Goal: Navigation & Orientation: Find specific page/section

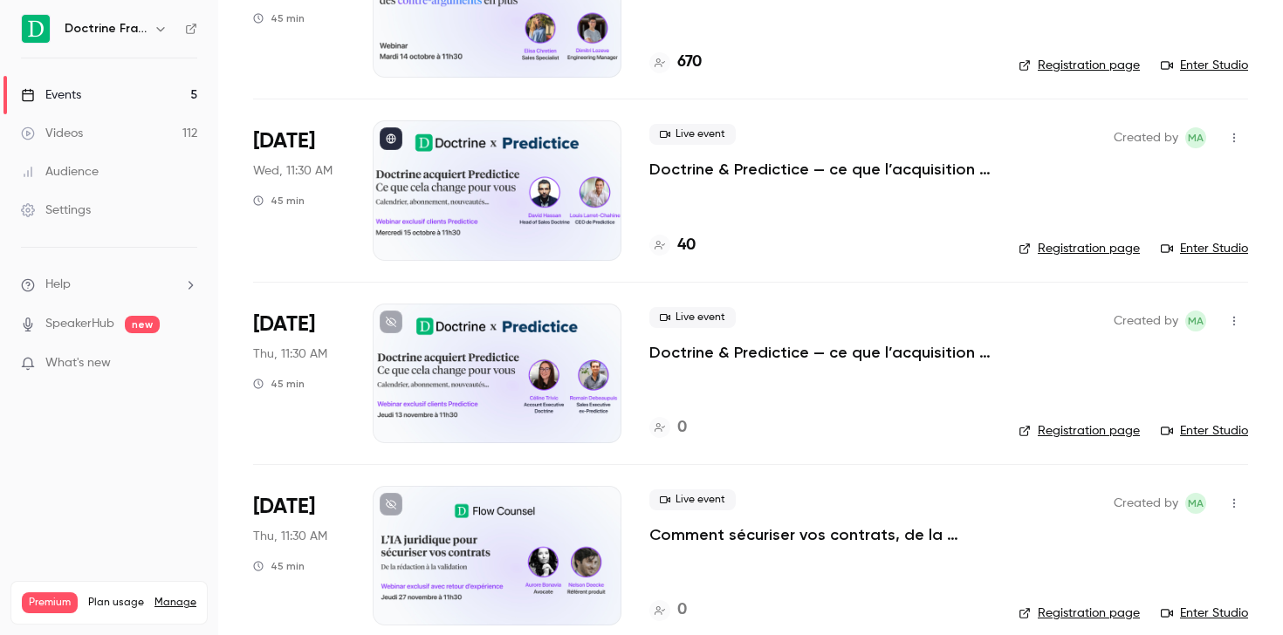
scroll to position [228, 0]
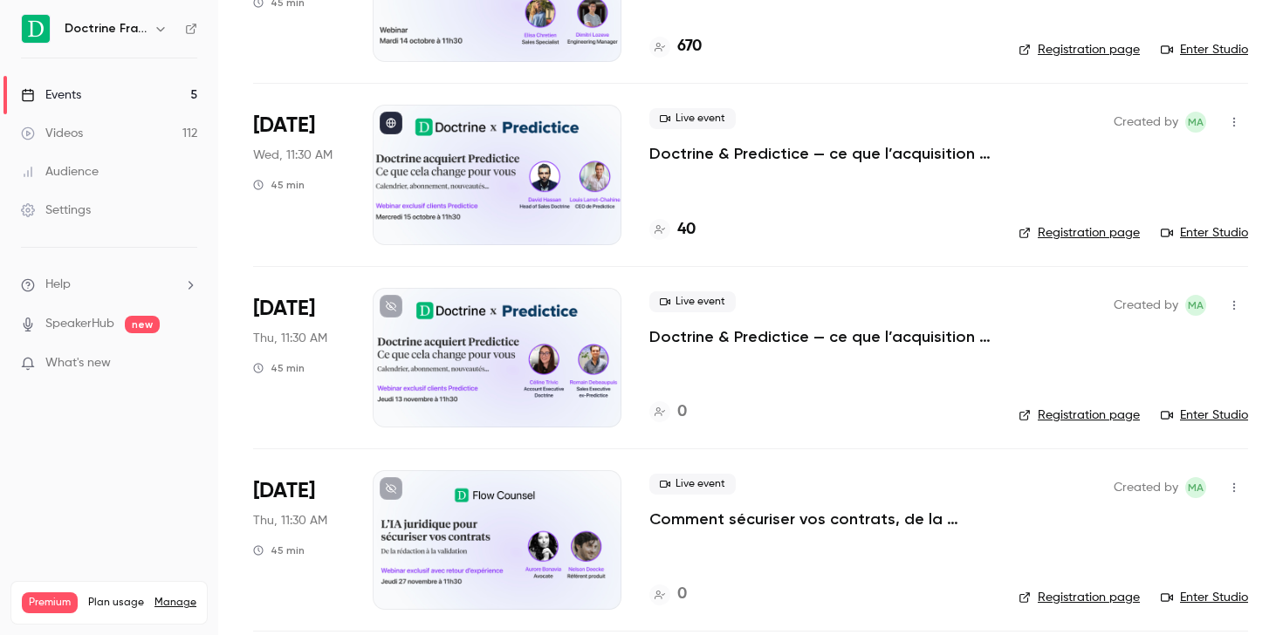
click at [690, 230] on h4 "40" at bounding box center [686, 230] width 18 height 24
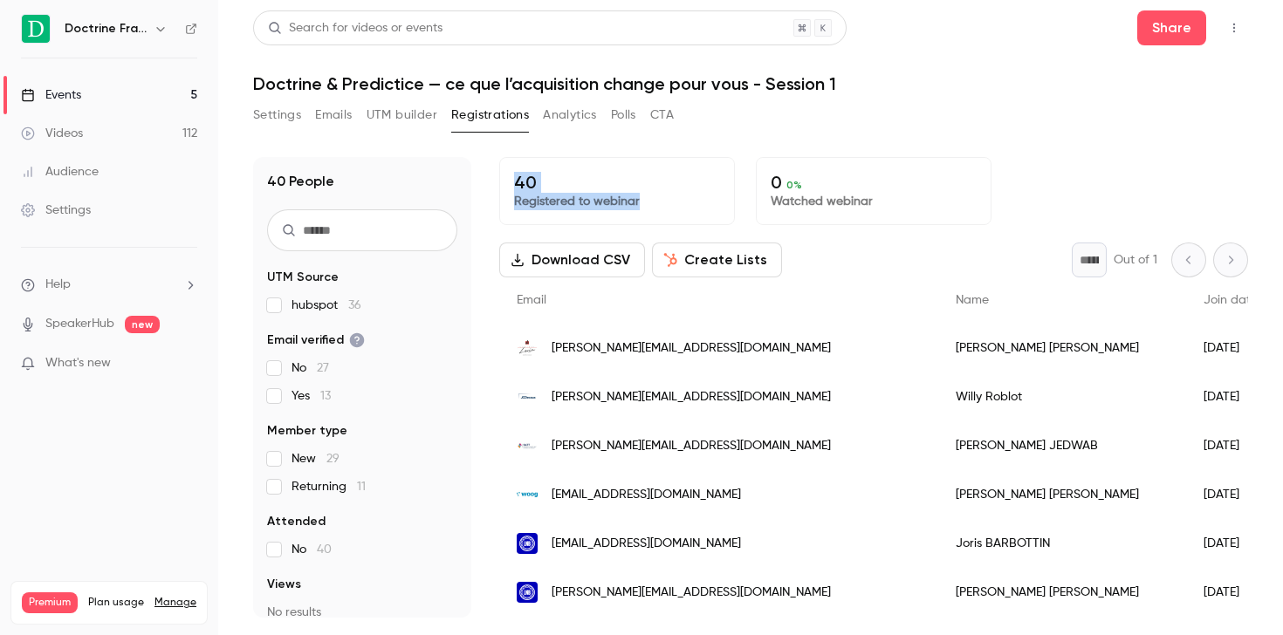
drag, startPoint x: 672, startPoint y: 202, endPoint x: 510, endPoint y: 171, distance: 165.2
click at [510, 171] on div "40 Registered to webinar" at bounding box center [617, 191] width 236 height 68
click at [668, 190] on p "40" at bounding box center [617, 182] width 206 height 21
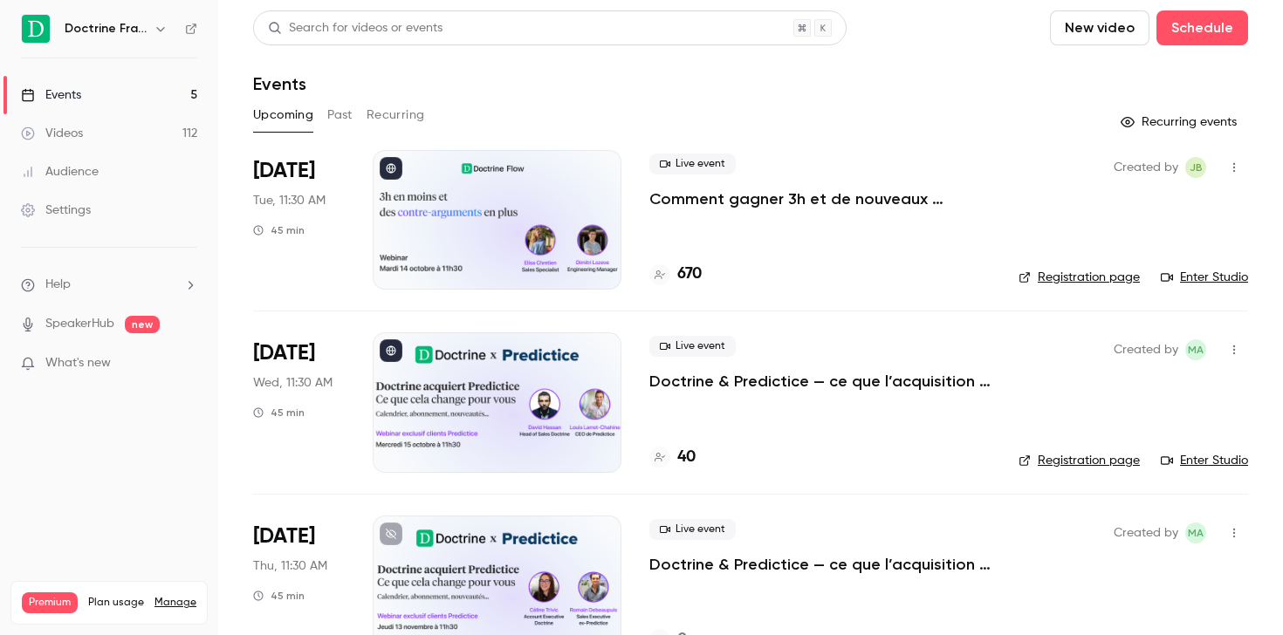
click at [149, 29] on div "Doctrine France" at bounding box center [118, 28] width 106 height 21
click at [161, 28] on icon "button" at bounding box center [161, 29] width 14 height 14
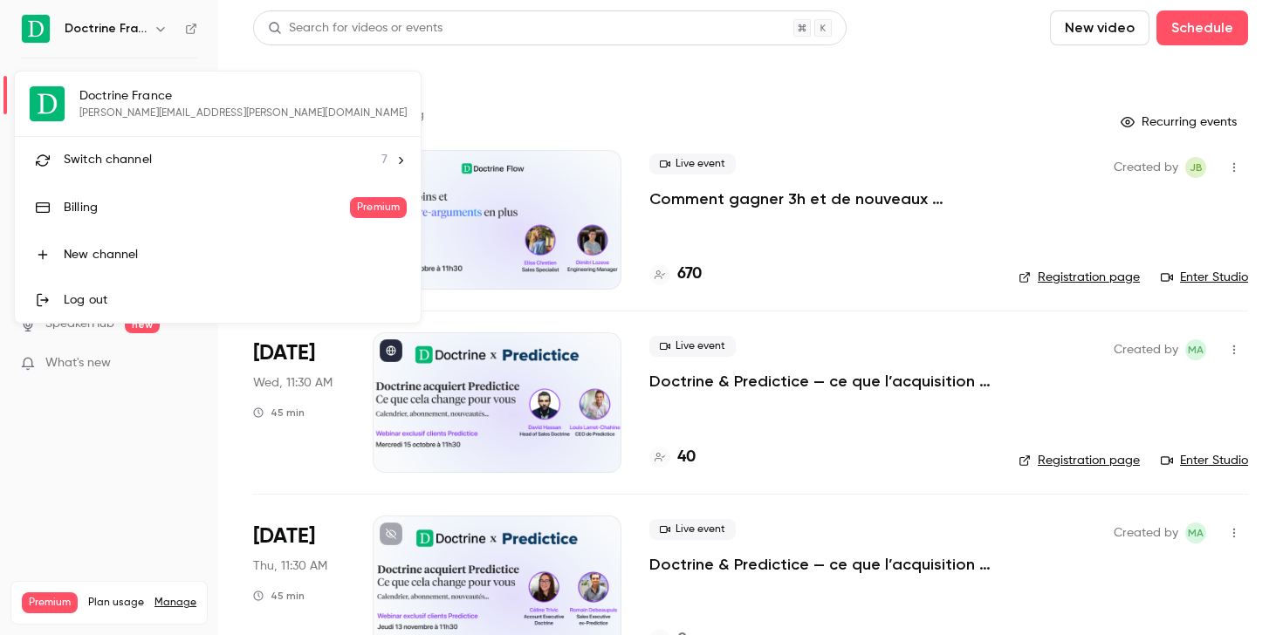
click at [146, 99] on div "Doctrine France marie.agard@doctrine.fr Switch channel 7 Billing Premium New ch…" at bounding box center [218, 197] width 406 height 251
click at [150, 149] on li "Switch channel 7" at bounding box center [218, 160] width 406 height 46
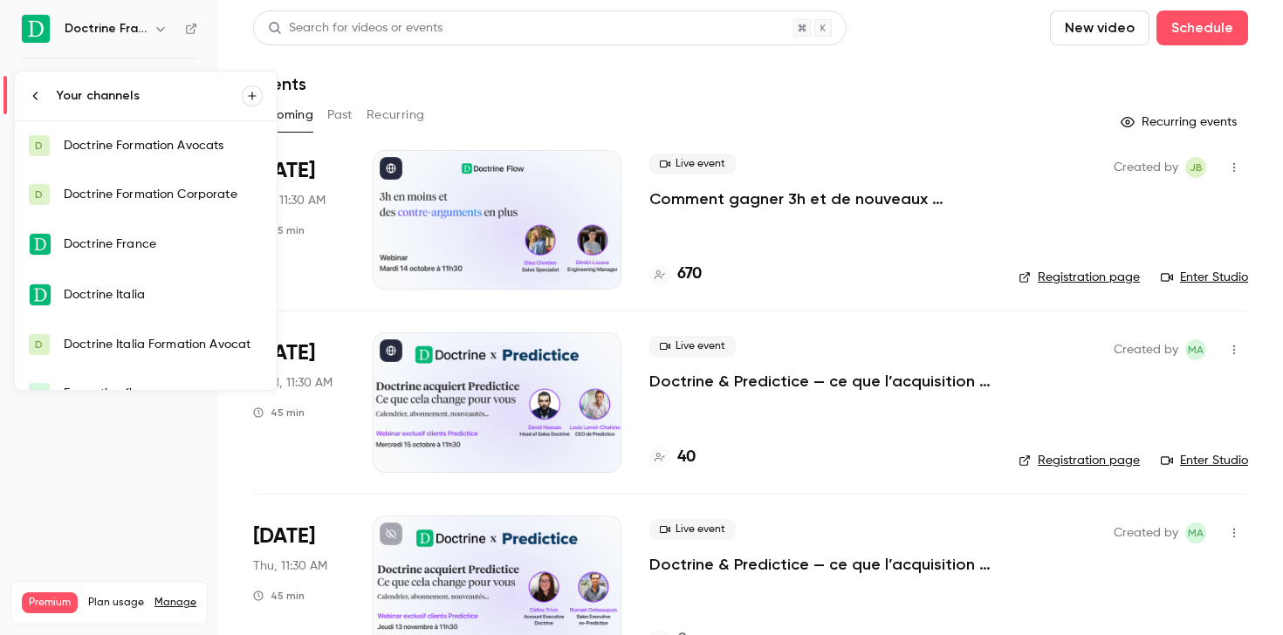
click at [162, 147] on div "Doctrine Formation Avocats" at bounding box center [163, 145] width 199 height 17
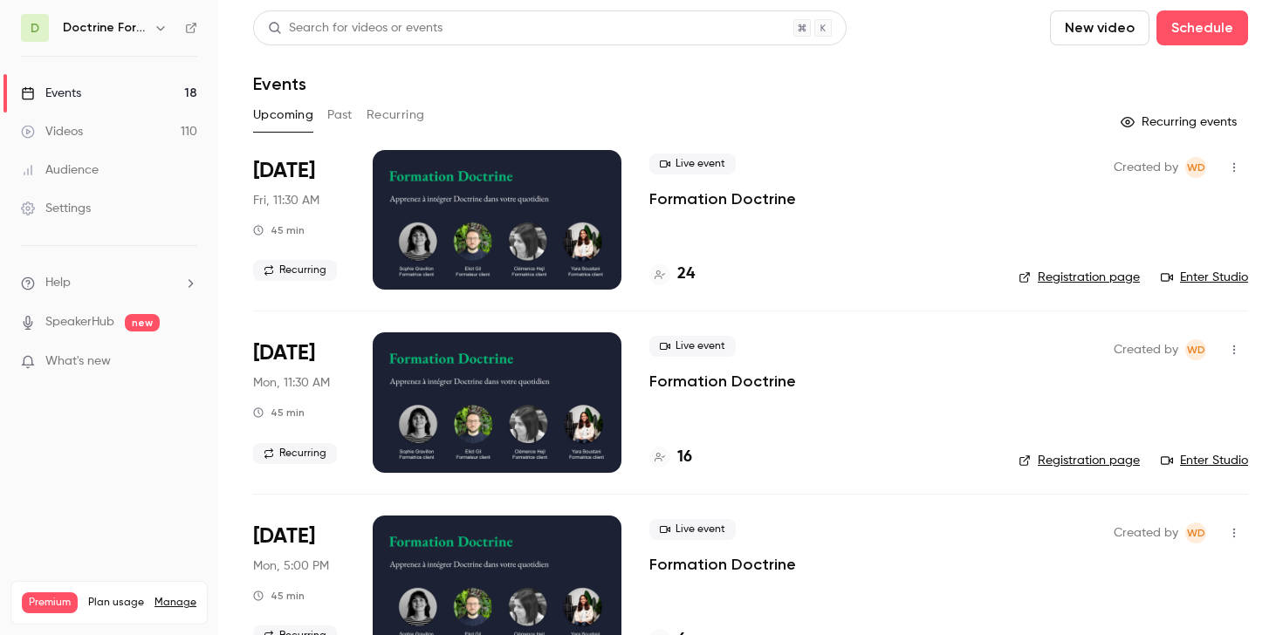
click at [1093, 275] on link "Registration page" at bounding box center [1078, 277] width 121 height 17
click at [128, 34] on h6 "Doctrine Formation Avocats" at bounding box center [105, 27] width 84 height 17
click at [159, 26] on icon "button" at bounding box center [161, 28] width 14 height 14
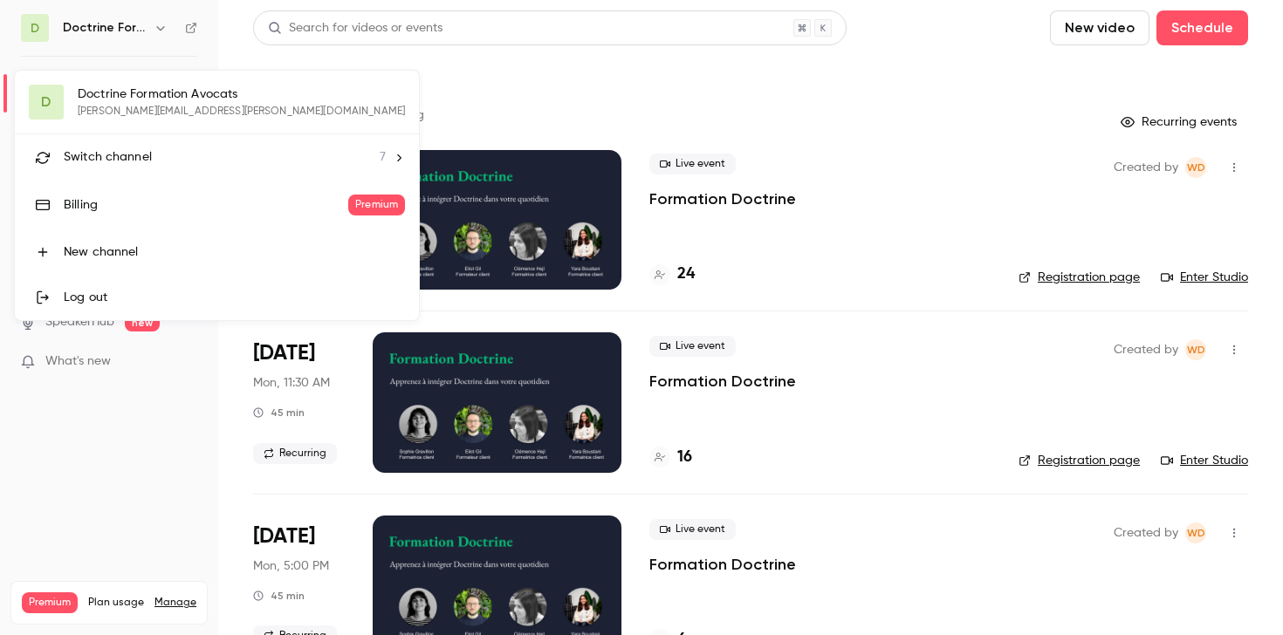
click at [133, 101] on div "D Doctrine Formation Avocats marie.agard@doctrine.fr Switch channel 7 Billing P…" at bounding box center [217, 196] width 404 height 250
click at [133, 150] on span "Switch channel" at bounding box center [108, 157] width 88 height 18
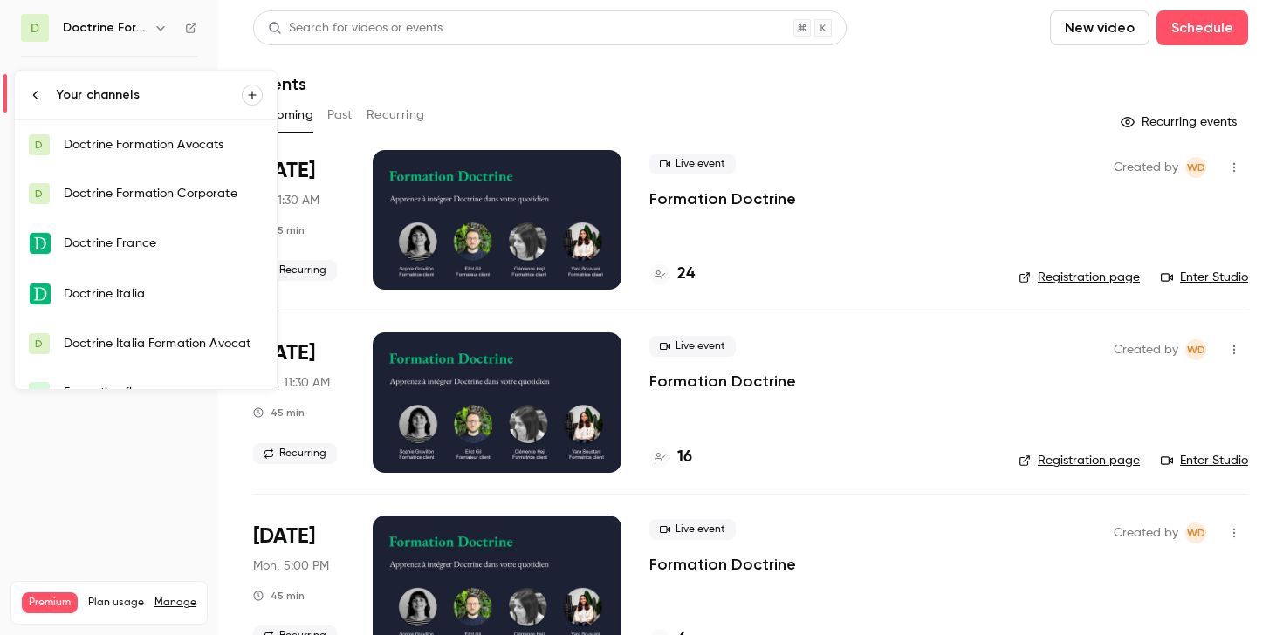
click at [143, 187] on div "Doctrine Formation Corporate" at bounding box center [163, 193] width 199 height 17
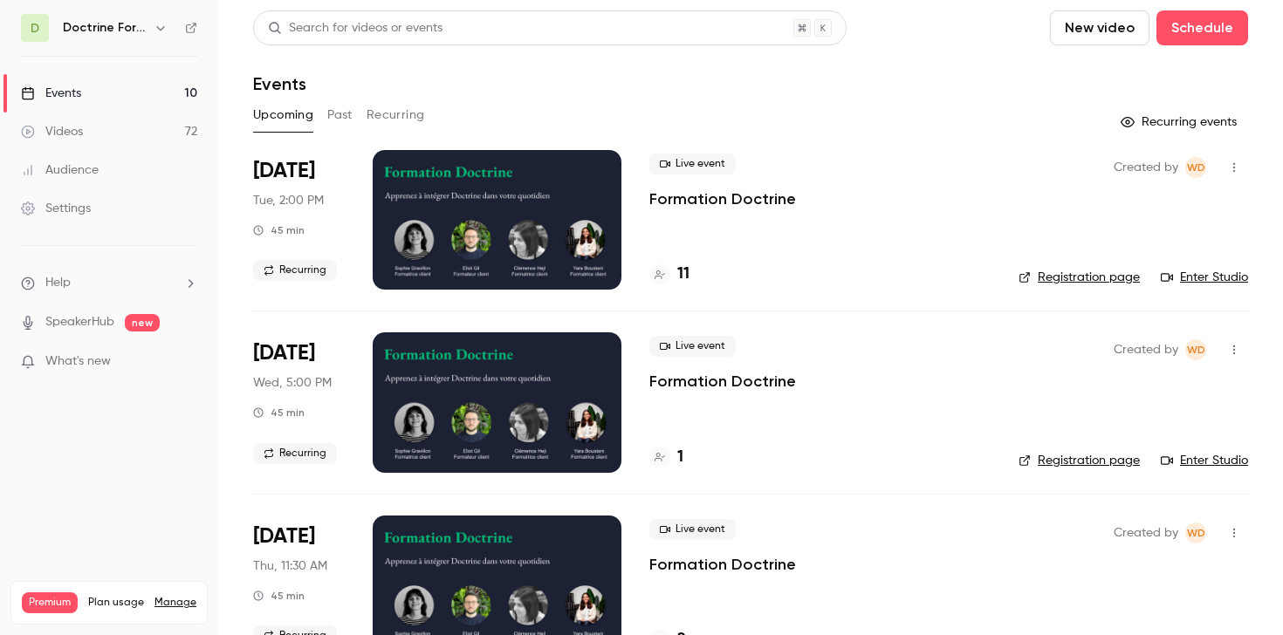
click at [154, 30] on icon "button" at bounding box center [161, 28] width 14 height 14
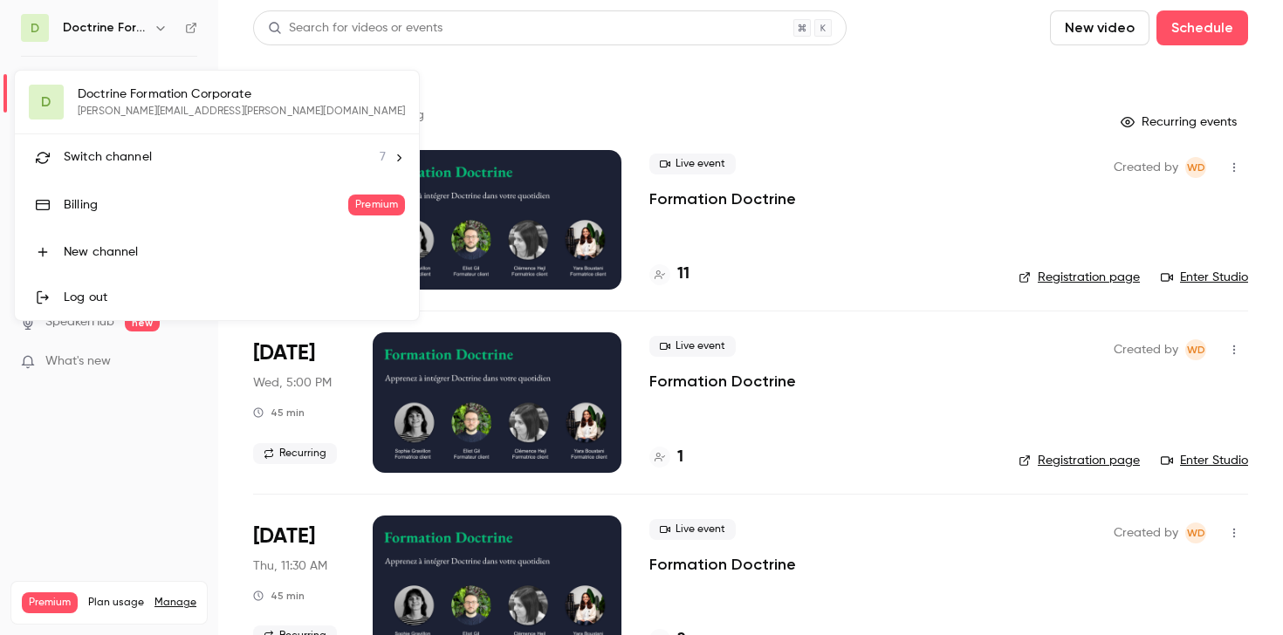
click at [190, 30] on div at bounding box center [641, 317] width 1283 height 635
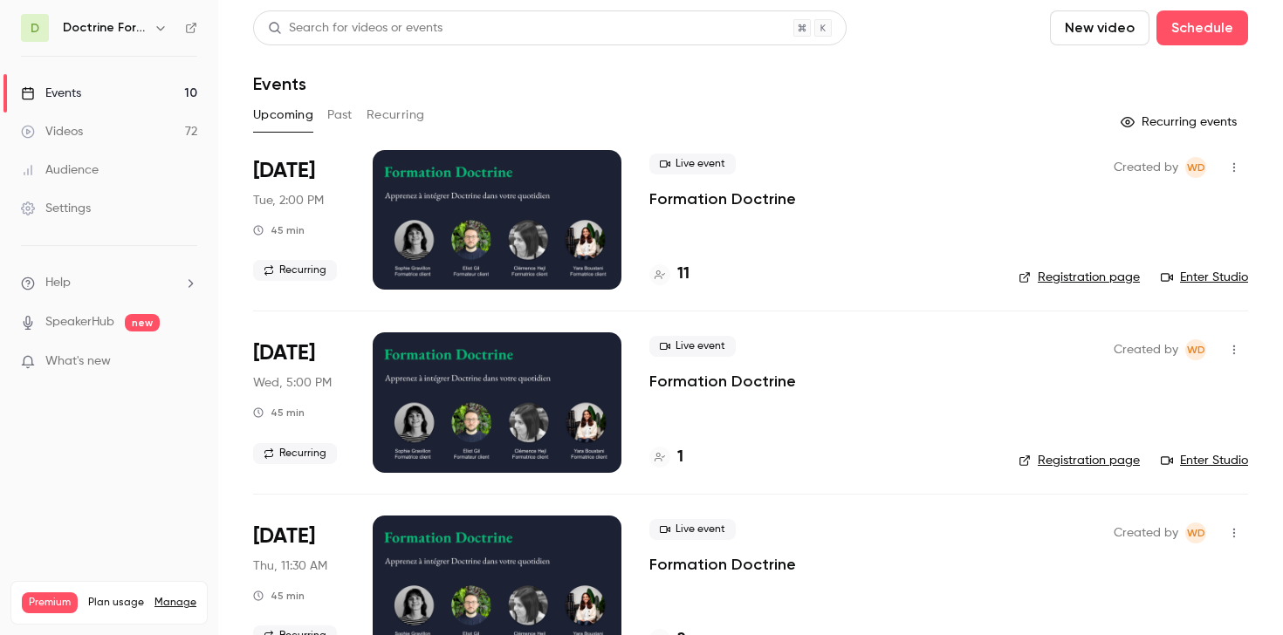
click at [188, 27] on icon at bounding box center [191, 28] width 12 height 12
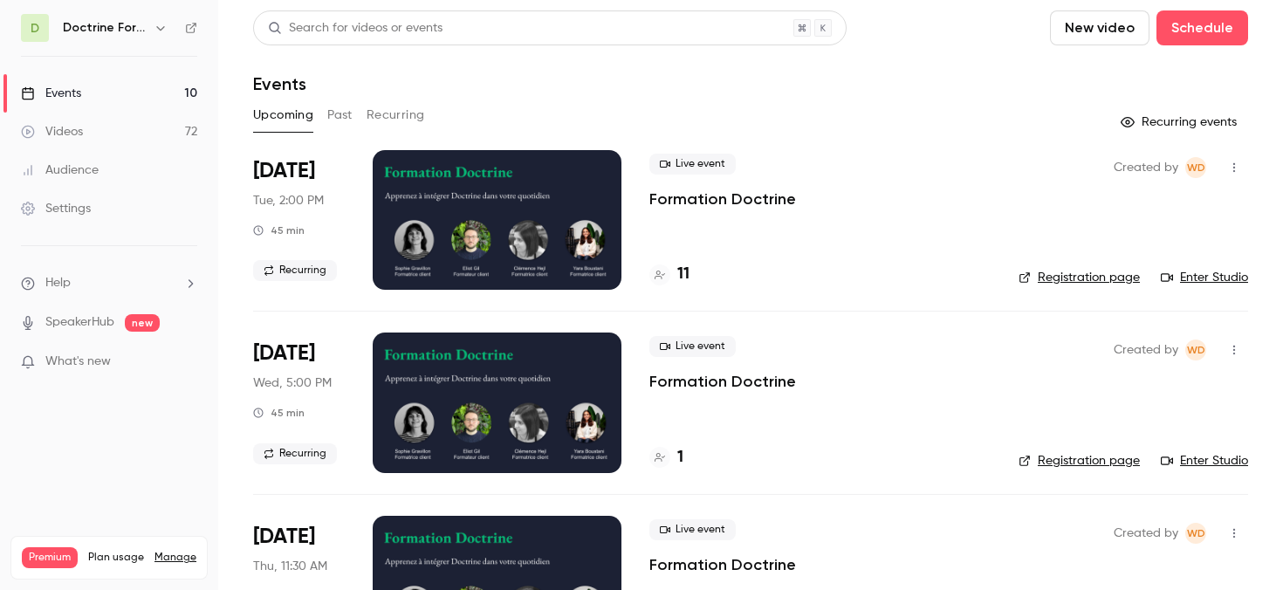
click at [161, 24] on icon "button" at bounding box center [161, 28] width 14 height 14
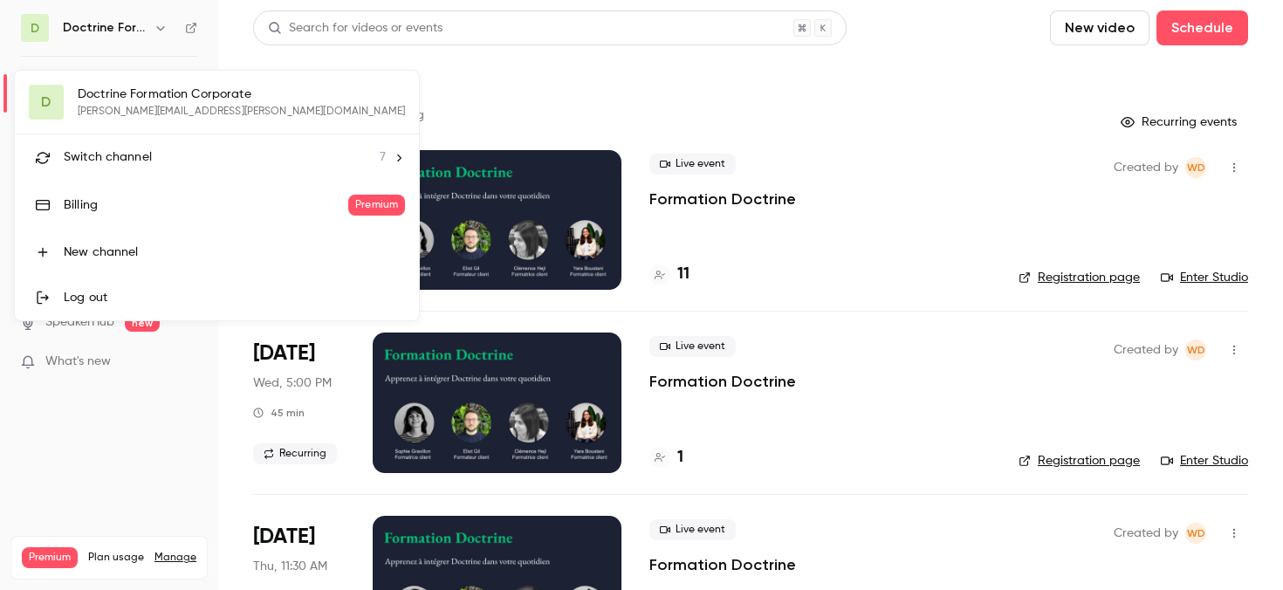
click at [215, 160] on div "Switch channel 7" at bounding box center [225, 157] width 322 height 18
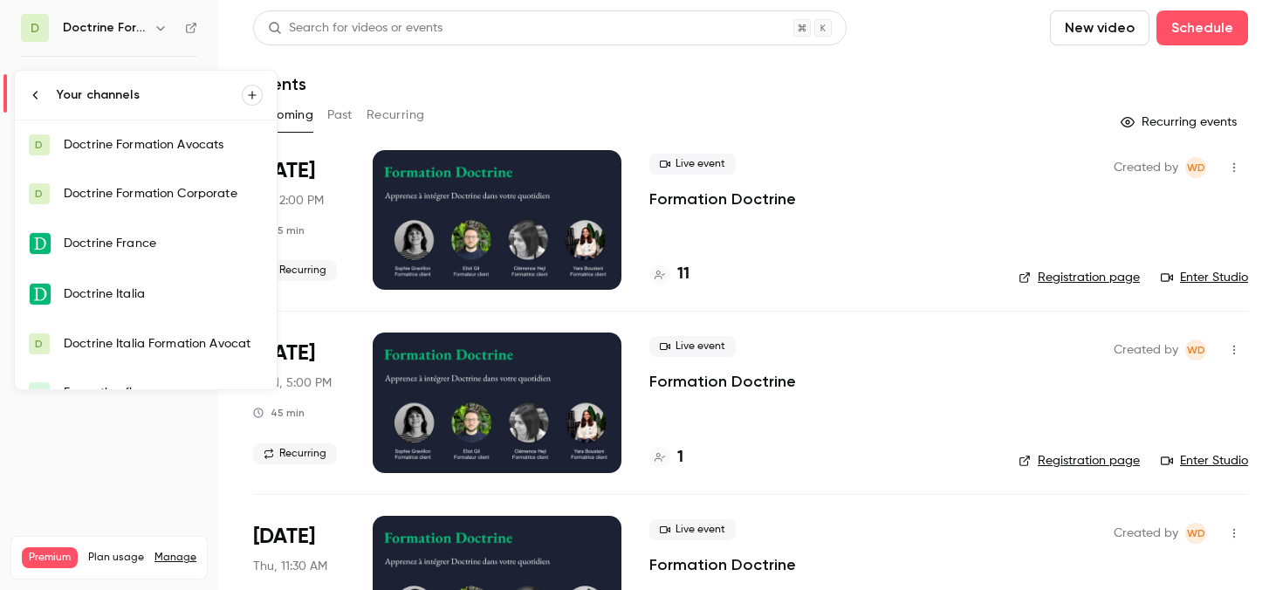
click at [162, 235] on div "Doctrine France" at bounding box center [163, 243] width 199 height 17
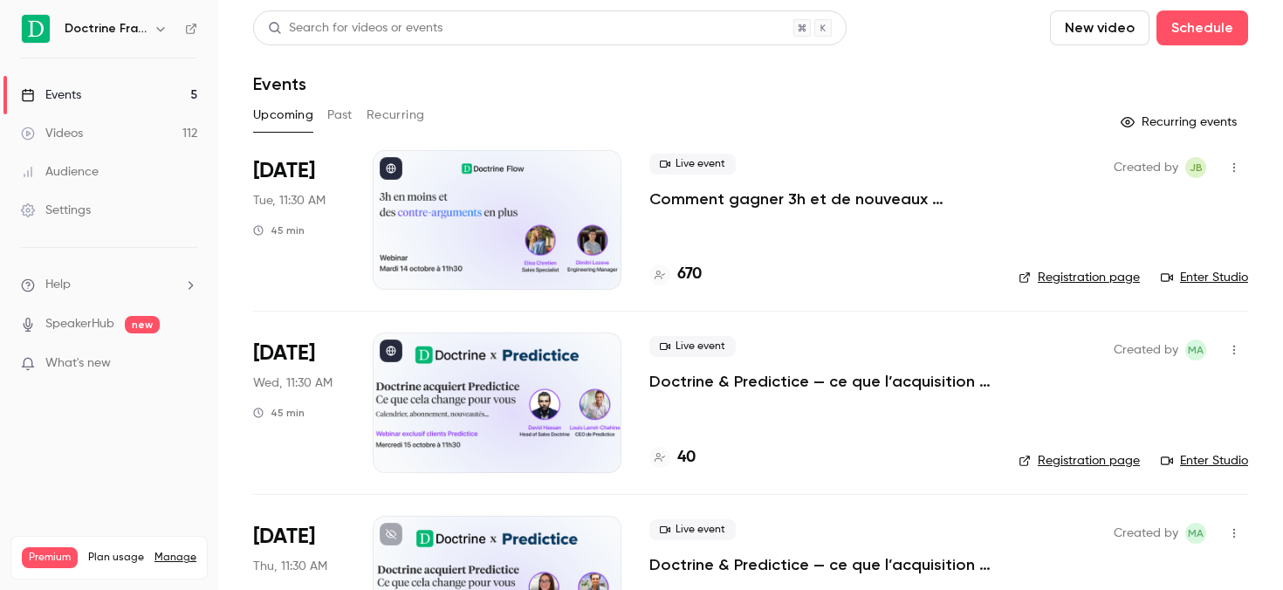
click at [162, 31] on icon "button" at bounding box center [161, 29] width 14 height 14
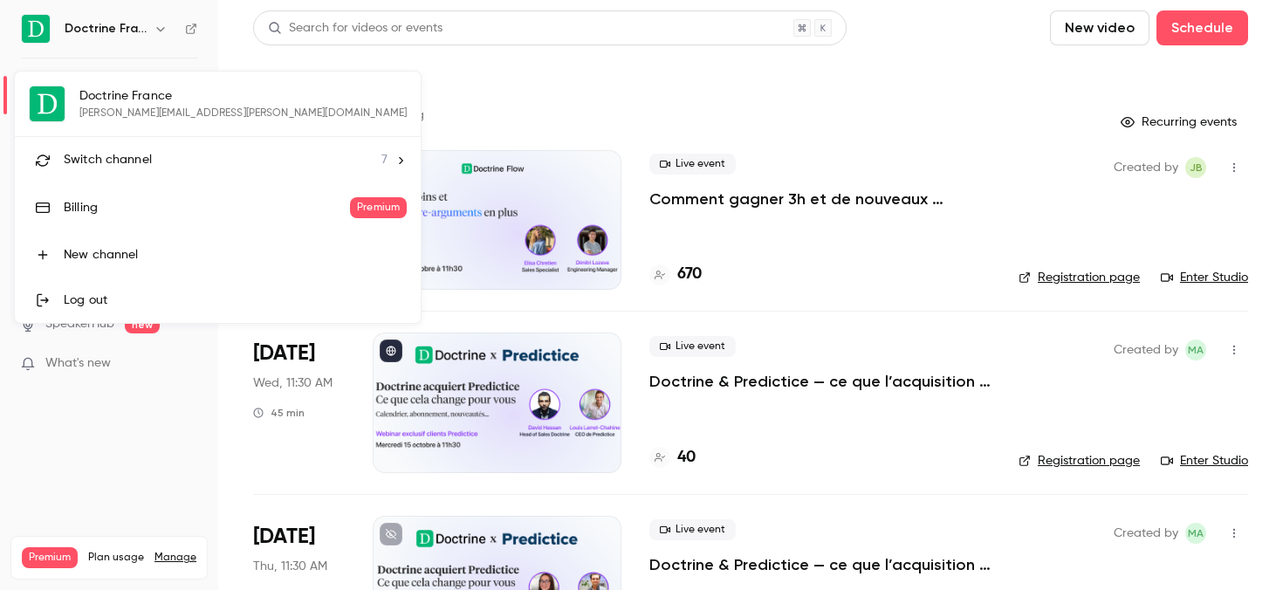
click at [162, 160] on div "Switch channel 7" at bounding box center [226, 160] width 324 height 18
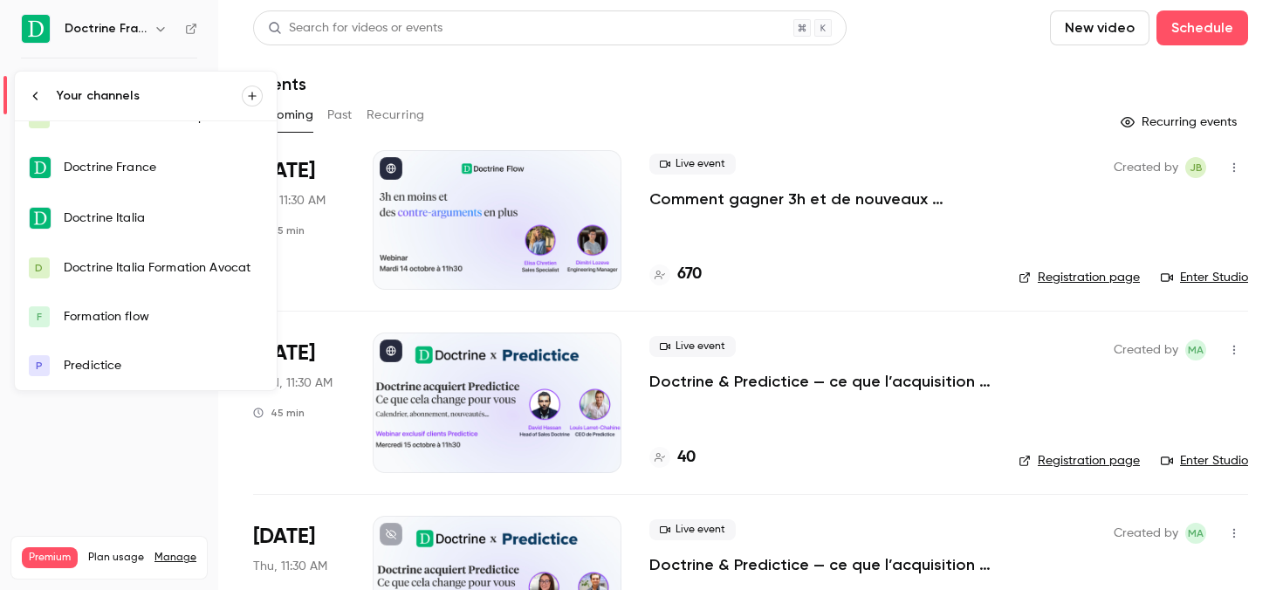
scroll to position [76, 0]
click at [151, 367] on div "Predictice" at bounding box center [163, 366] width 199 height 17
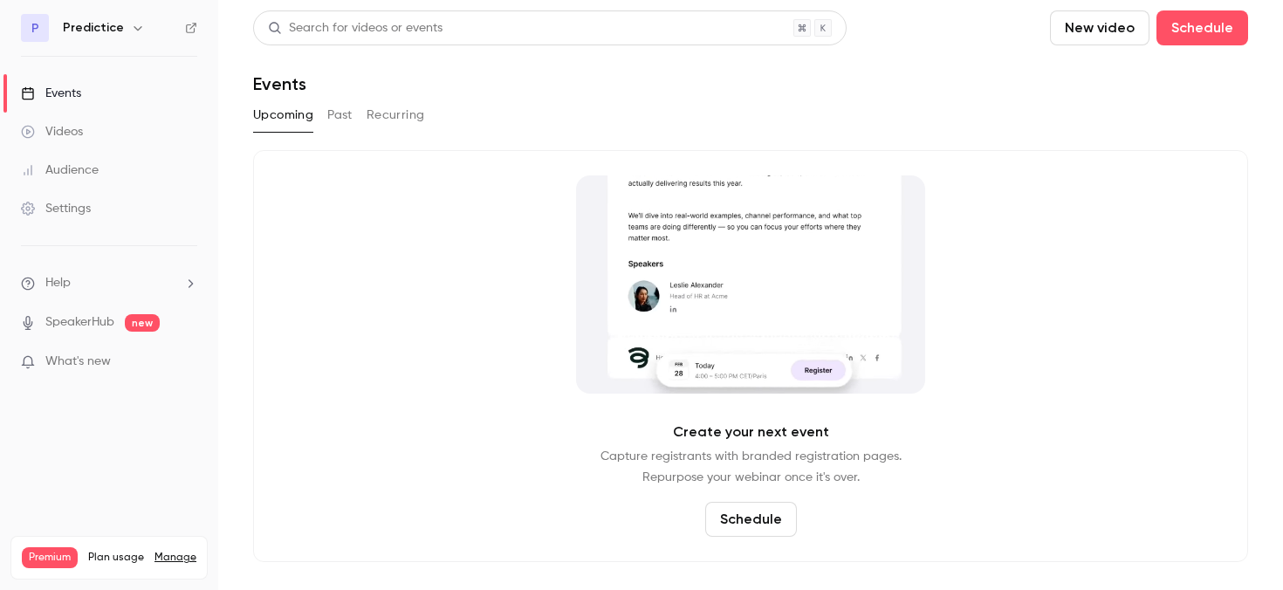
click at [75, 121] on link "Videos" at bounding box center [109, 132] width 218 height 38
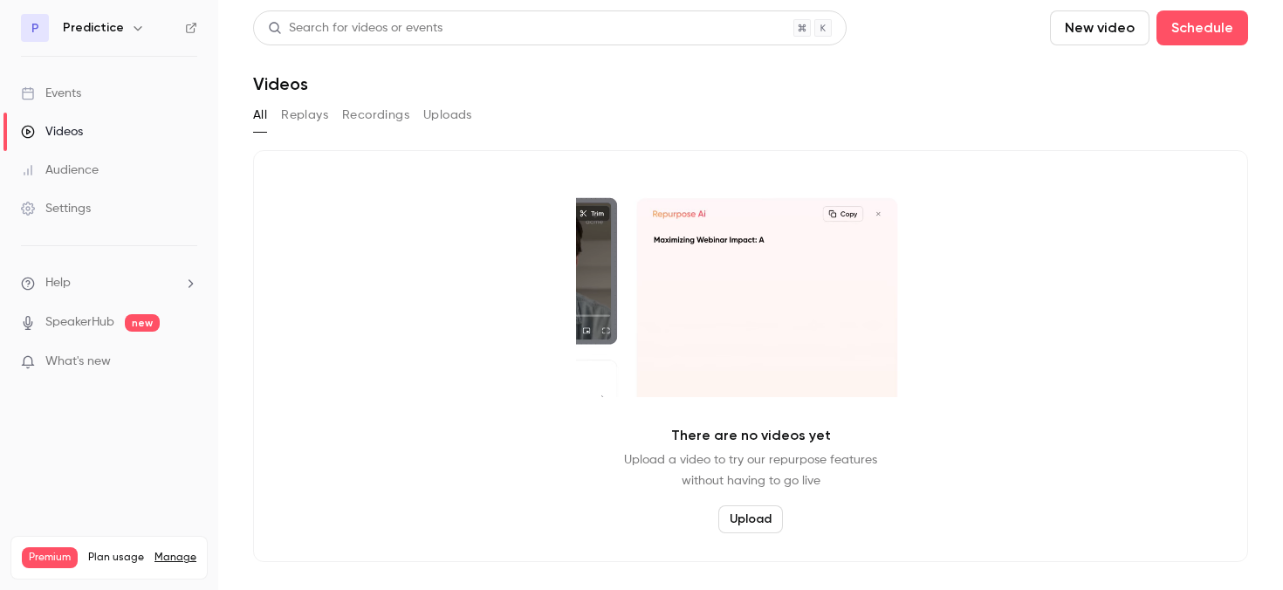
click at [88, 92] on link "Events" at bounding box center [109, 93] width 218 height 38
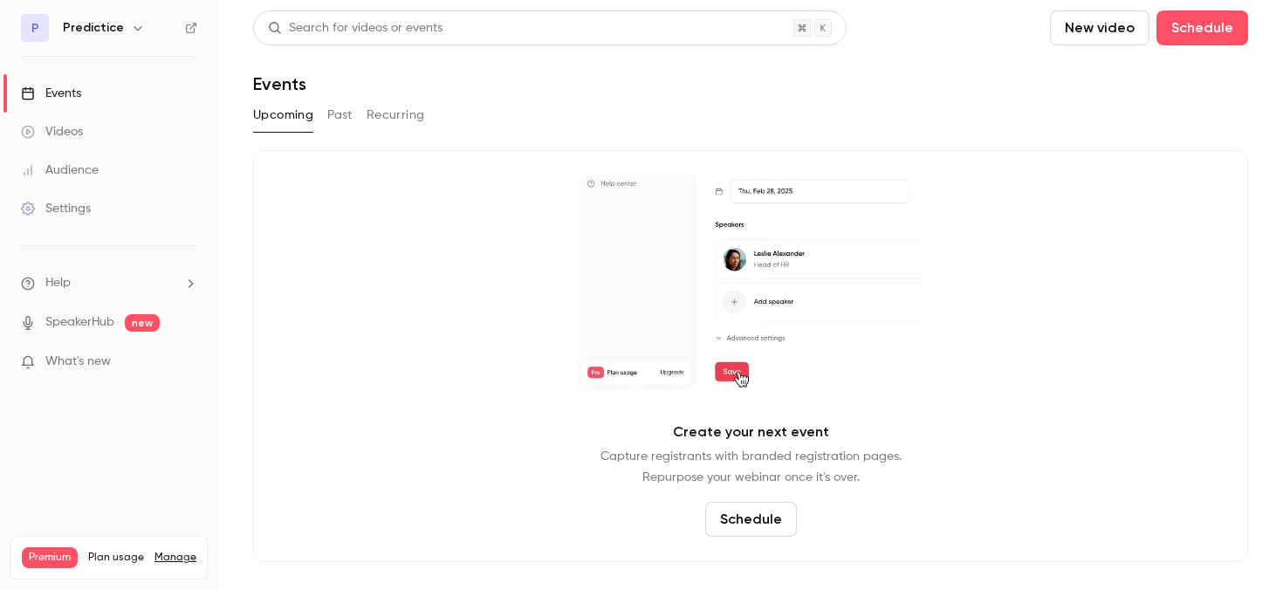
click at [134, 30] on icon "button" at bounding box center [138, 28] width 8 height 4
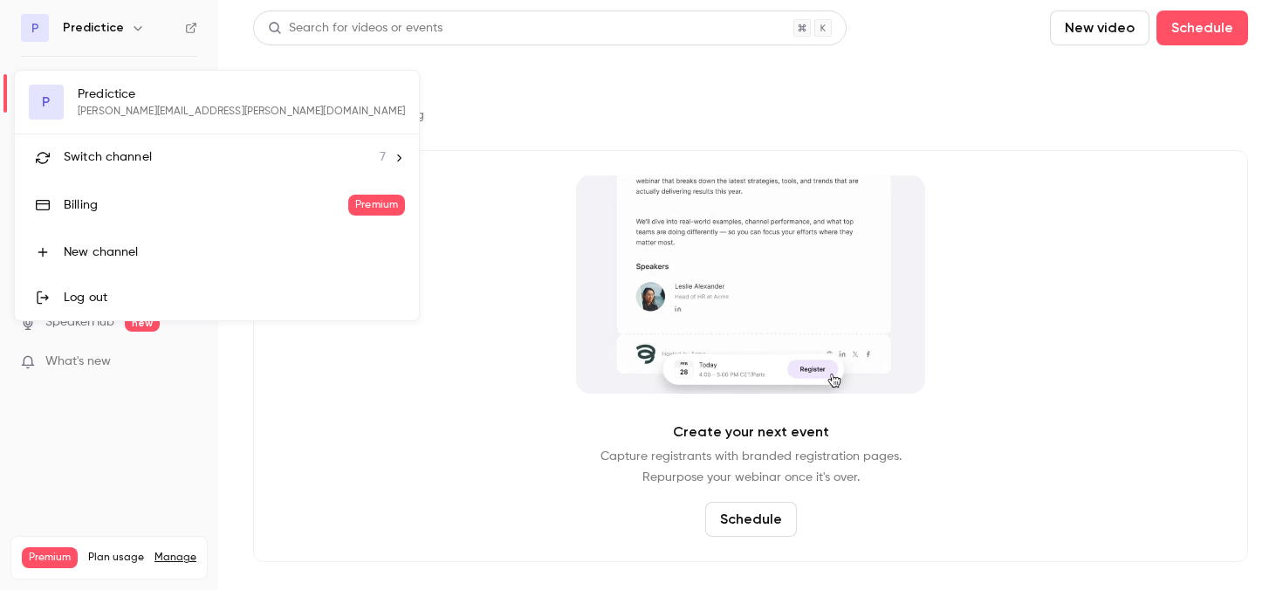
click at [131, 161] on span "Switch channel" at bounding box center [108, 157] width 88 height 18
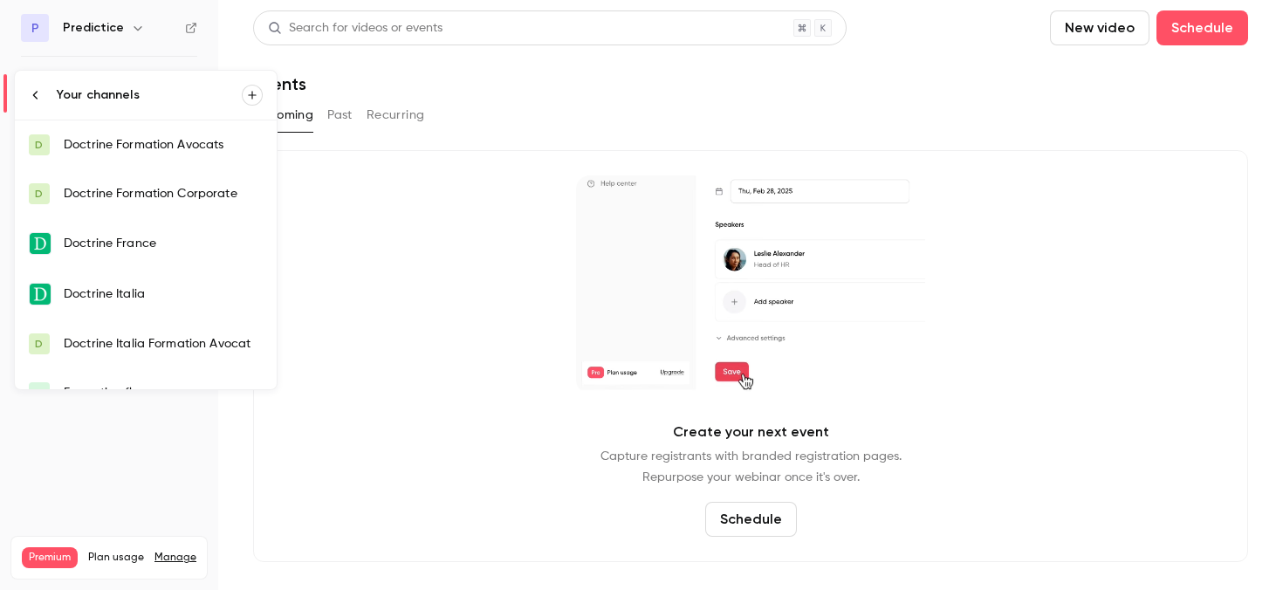
scroll to position [77, 0]
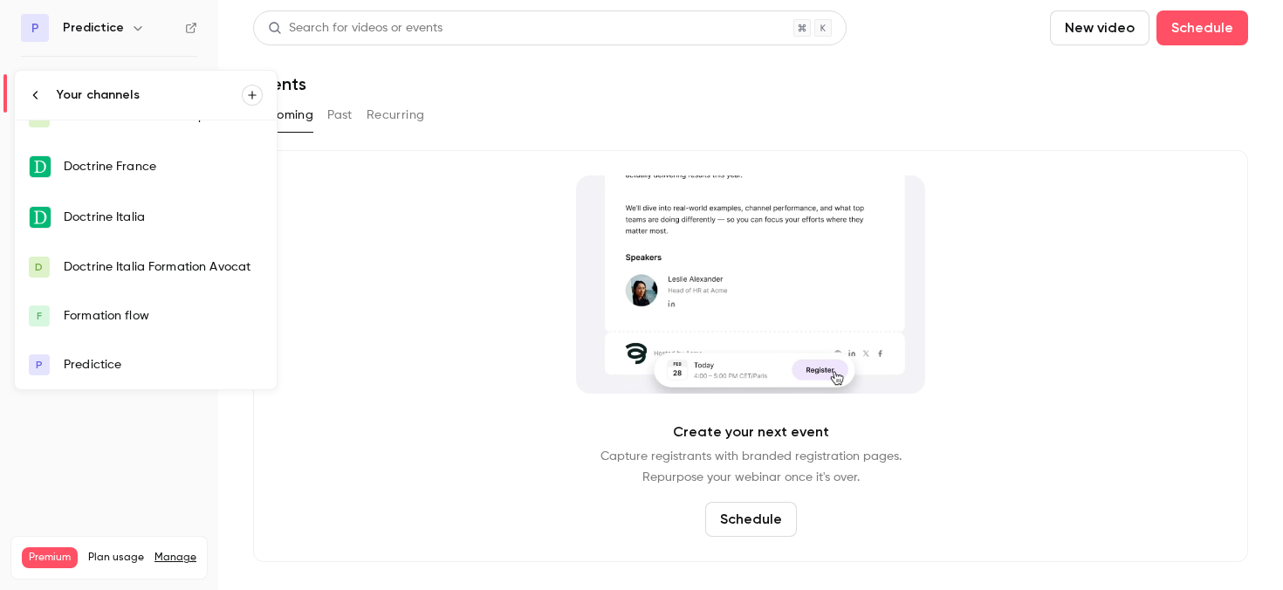
click at [141, 313] on div "Formation flow" at bounding box center [163, 315] width 199 height 17
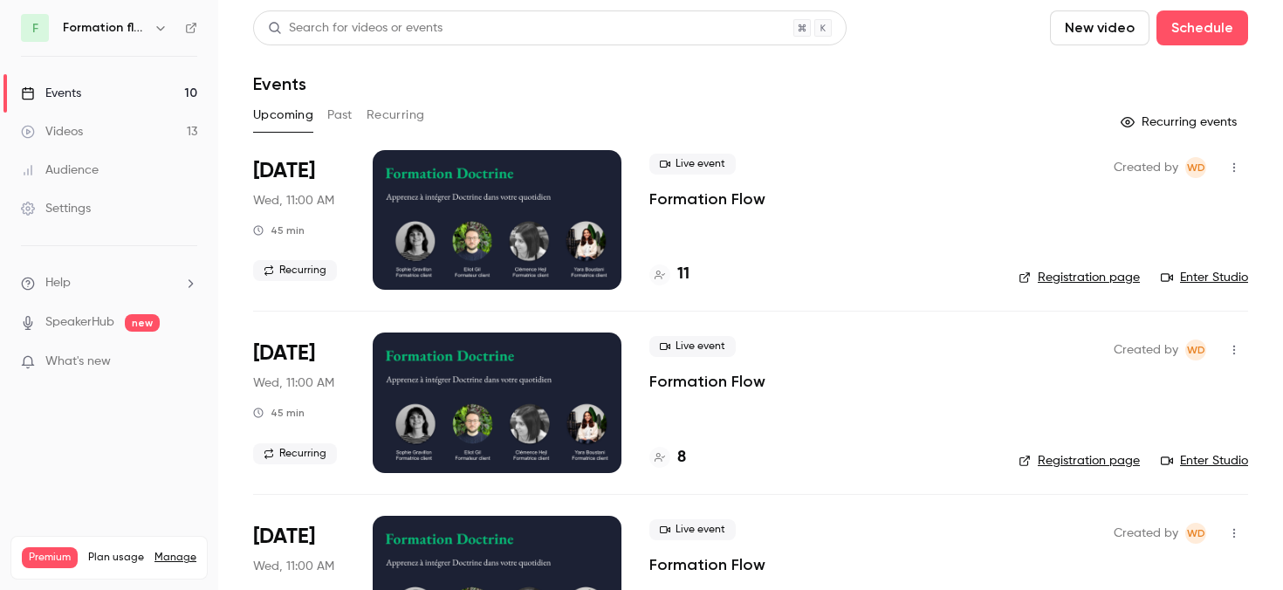
click at [157, 28] on icon "button" at bounding box center [161, 28] width 14 height 14
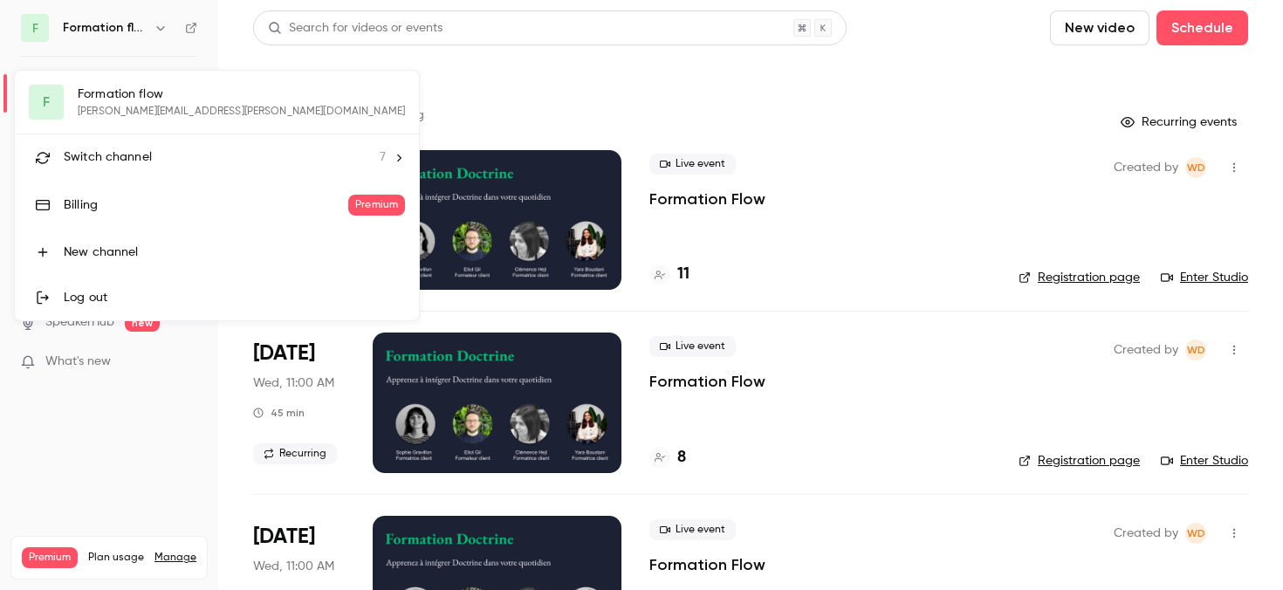
click at [133, 146] on li "Switch channel 7" at bounding box center [217, 157] width 404 height 46
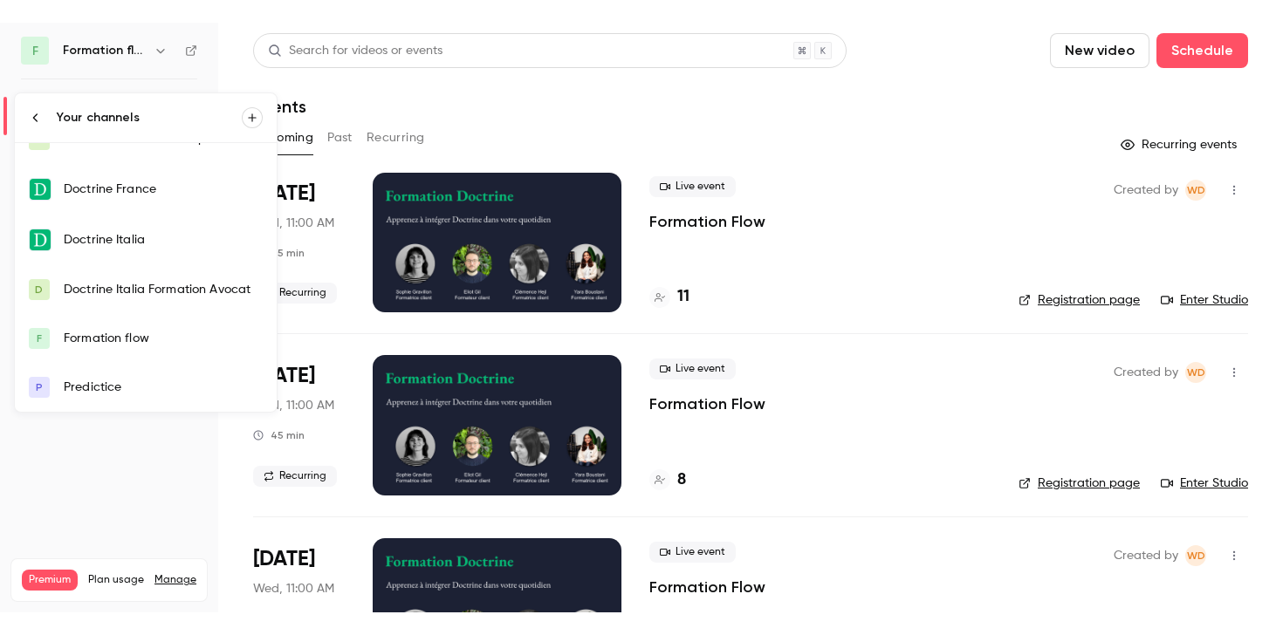
scroll to position [74, 0]
